Goal: Task Accomplishment & Management: Use online tool/utility

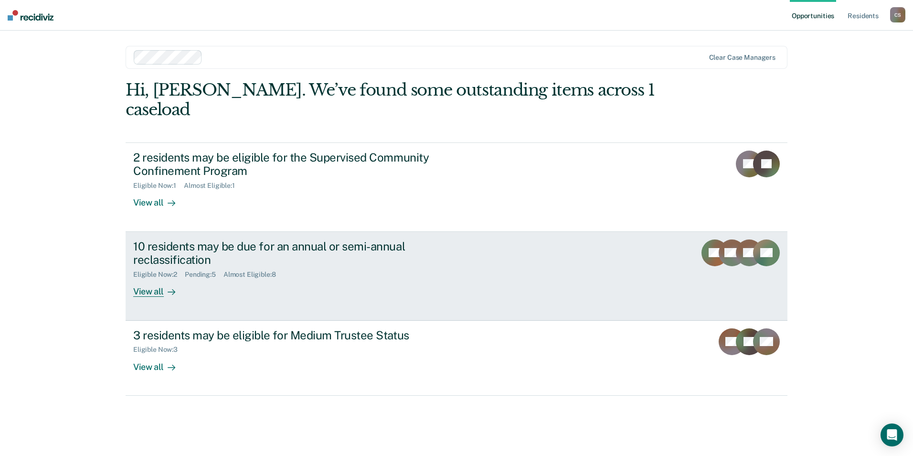
click at [149, 239] on div "10 residents may be due for an annual or semi-annual reclassification" at bounding box center [300, 253] width 335 height 28
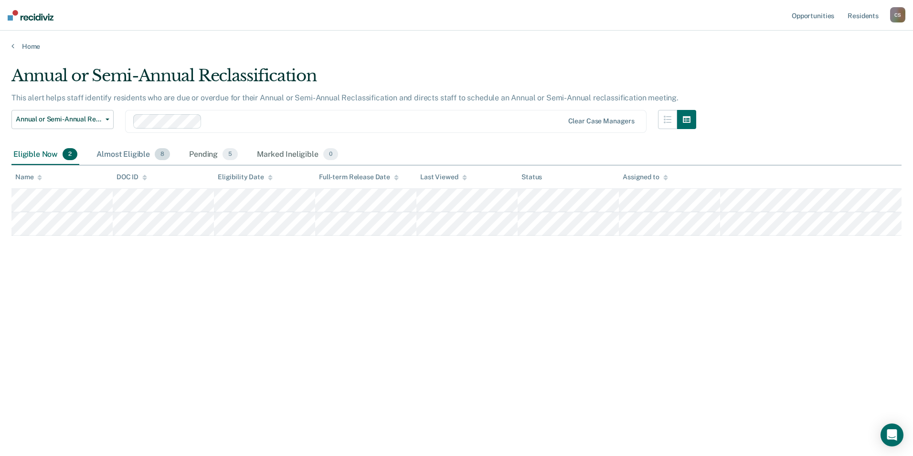
click at [130, 150] on div "Almost Eligible 8" at bounding box center [133, 154] width 77 height 21
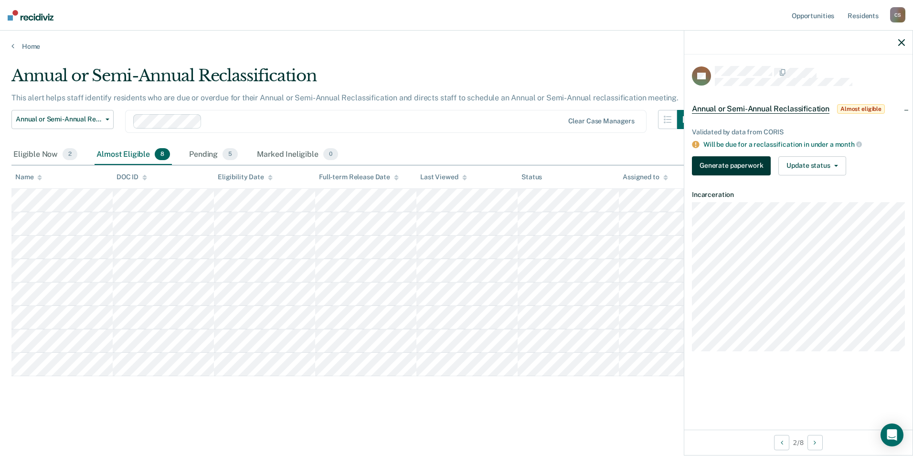
click at [714, 162] on button "Generate paperwork" at bounding box center [731, 165] width 79 height 19
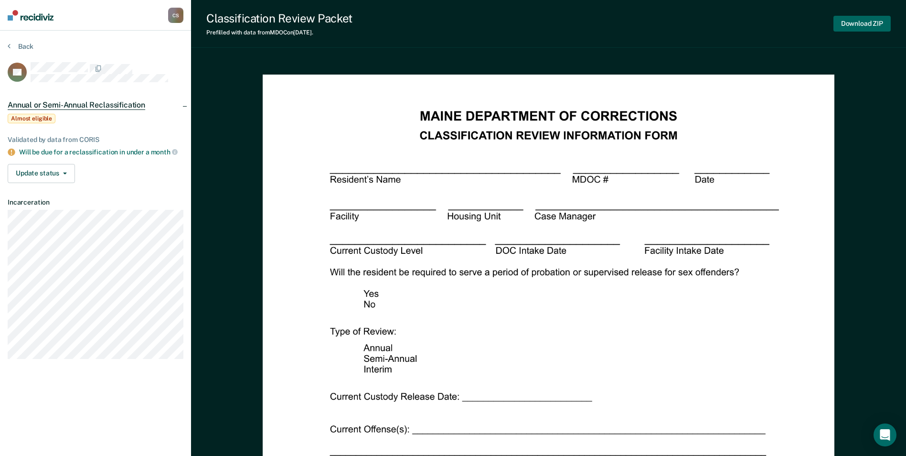
click at [856, 22] on button "Download ZIP" at bounding box center [862, 24] width 57 height 16
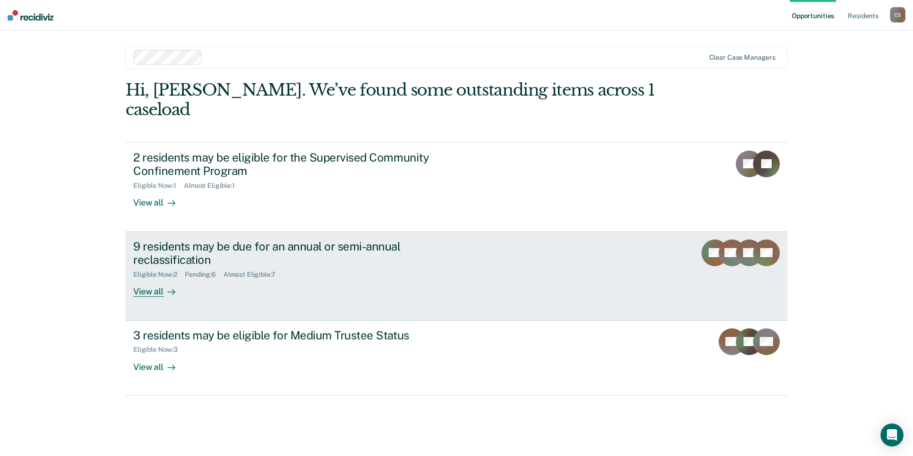
click at [183, 239] on div "9 residents may be due for an annual or semi-annual reclassification" at bounding box center [300, 253] width 335 height 28
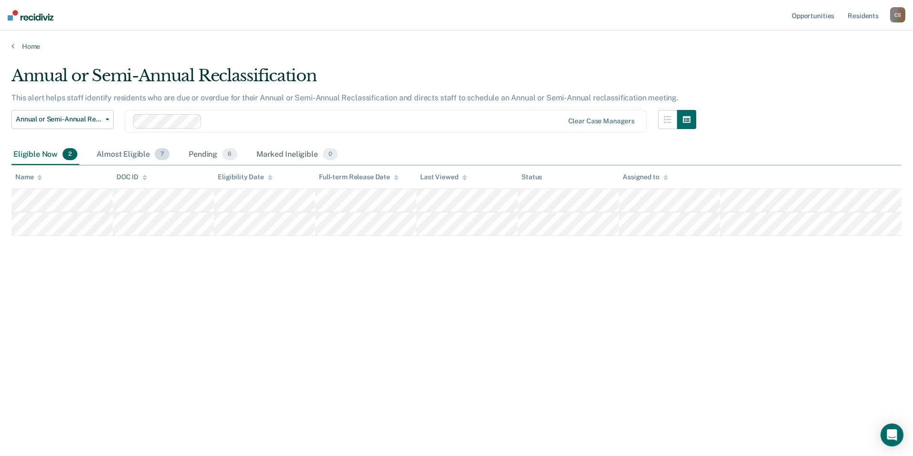
click at [123, 150] on div "Almost Eligible 7" at bounding box center [133, 154] width 77 height 21
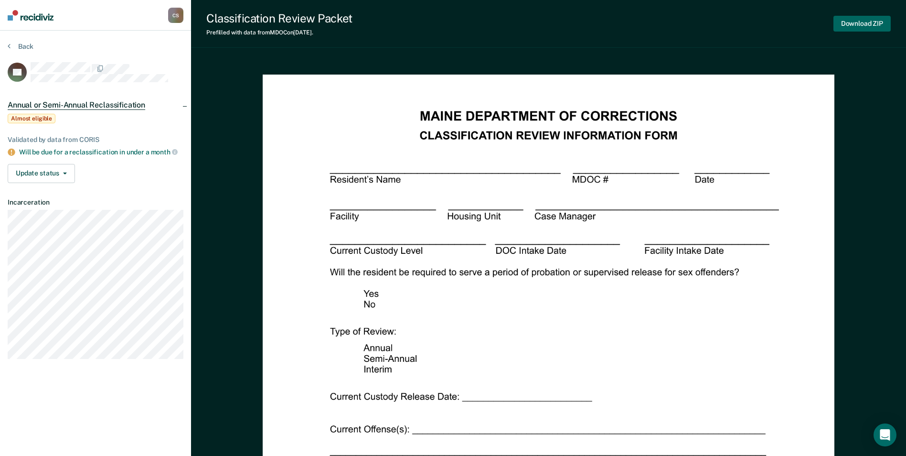
click at [859, 22] on button "Download ZIP" at bounding box center [862, 24] width 57 height 16
